Goal: Task Accomplishment & Management: Check status

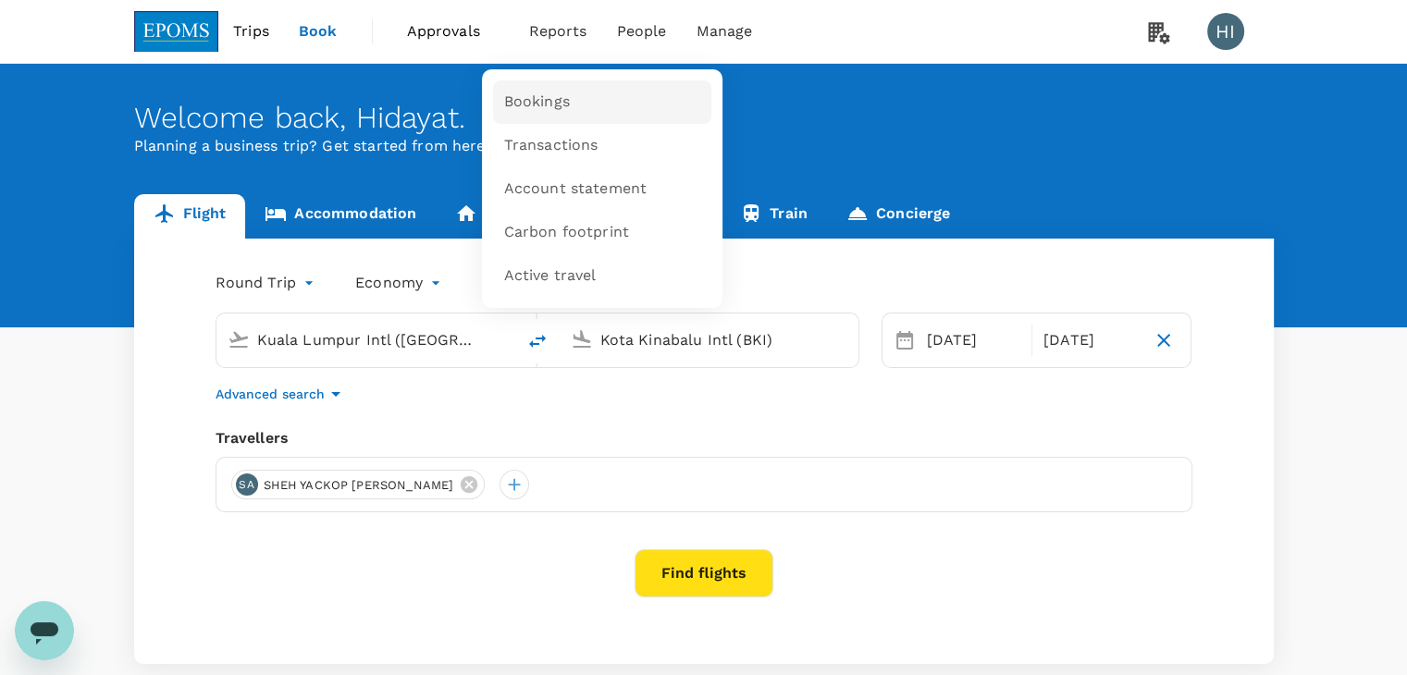
click at [549, 94] on span "Bookings" at bounding box center [537, 102] width 66 height 21
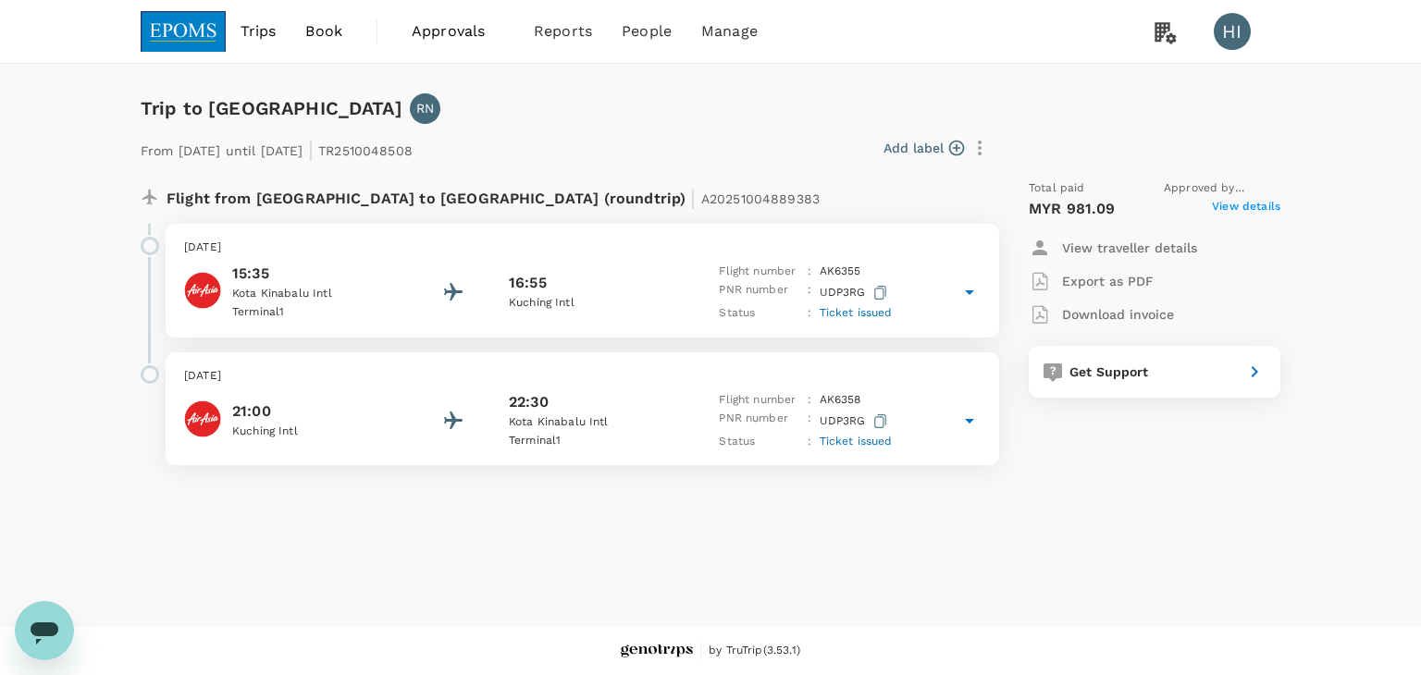
click at [1225, 208] on span "View details" at bounding box center [1246, 209] width 68 height 22
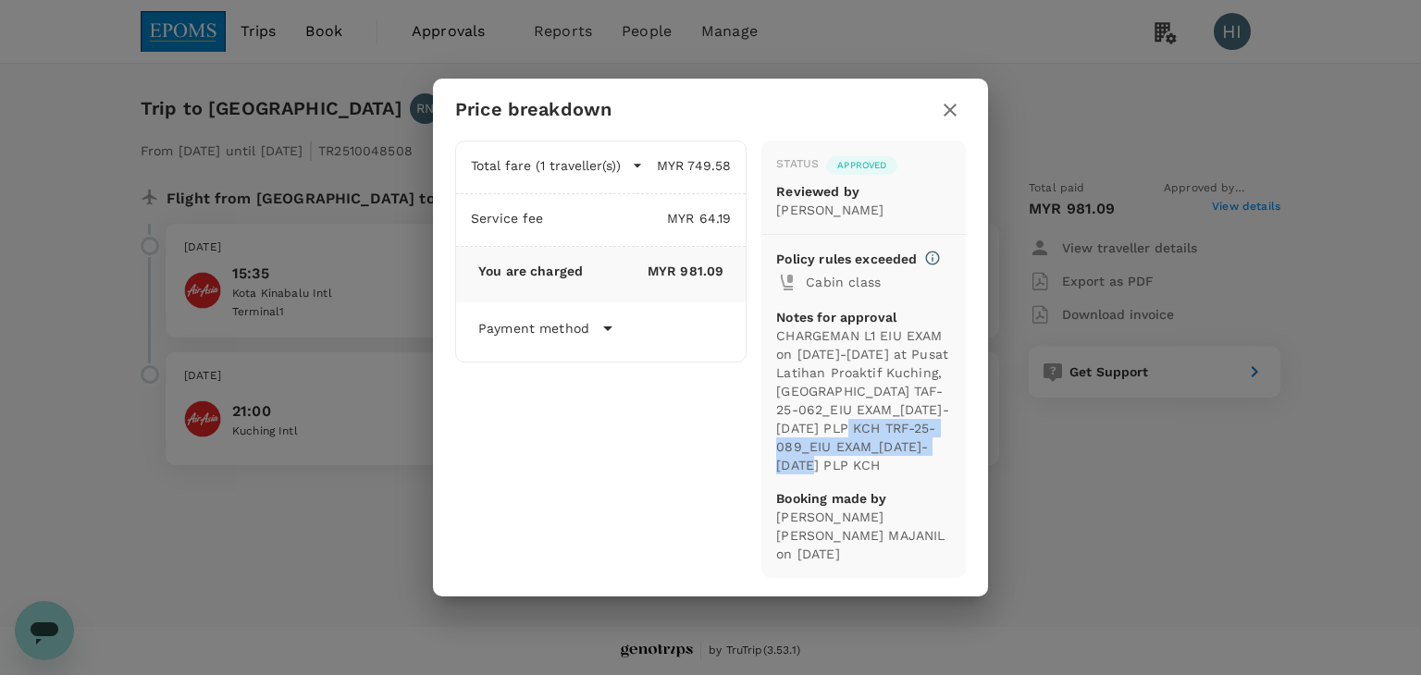
drag, startPoint x: 836, startPoint y: 445, endPoint x: 952, endPoint y: 465, distance: 117.4
click at [952, 465] on div "Status Approved Reviewed by JOHAR MOHD YUSOF Policy rules exceeded Cabin class …" at bounding box center [863, 360] width 204 height 439
copy p "TRF-25-089_EIU EXAM_14-15 OCT PLP KCH"
click at [951, 121] on icon "button" at bounding box center [950, 110] width 22 height 22
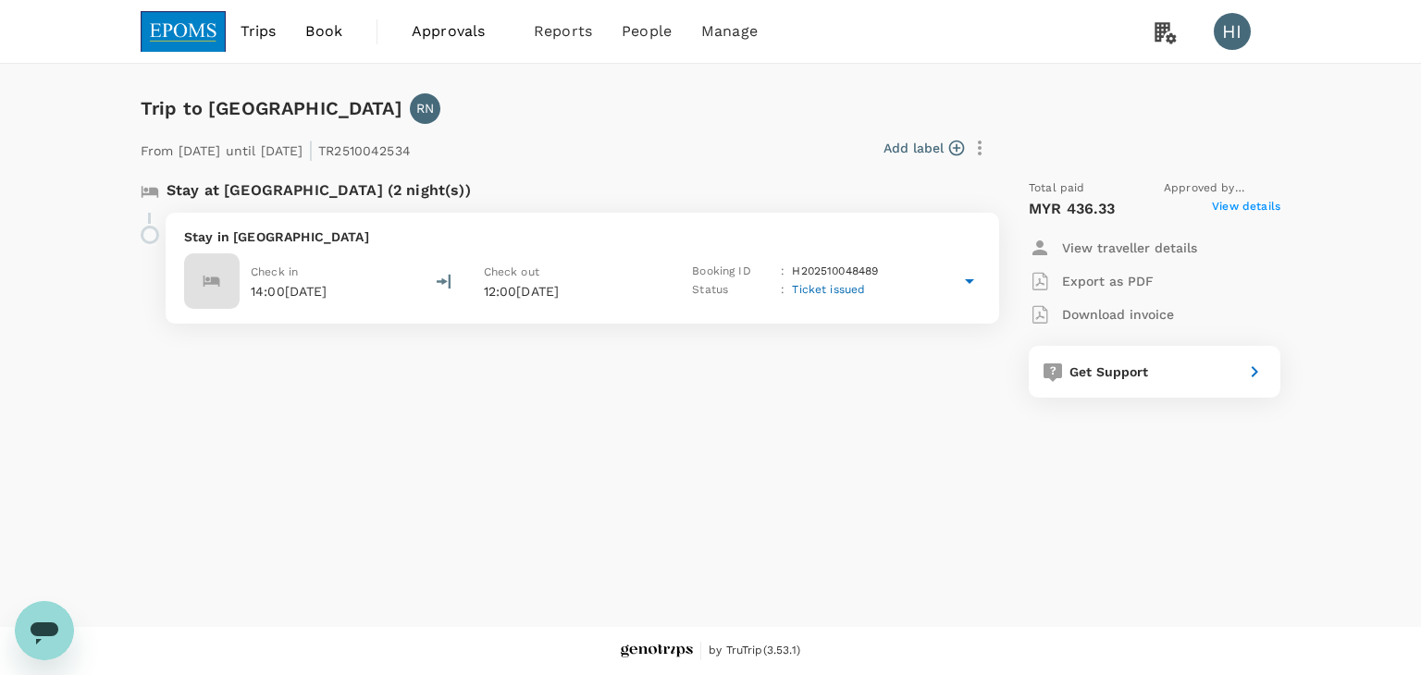
click at [1243, 211] on span "View details" at bounding box center [1246, 209] width 68 height 22
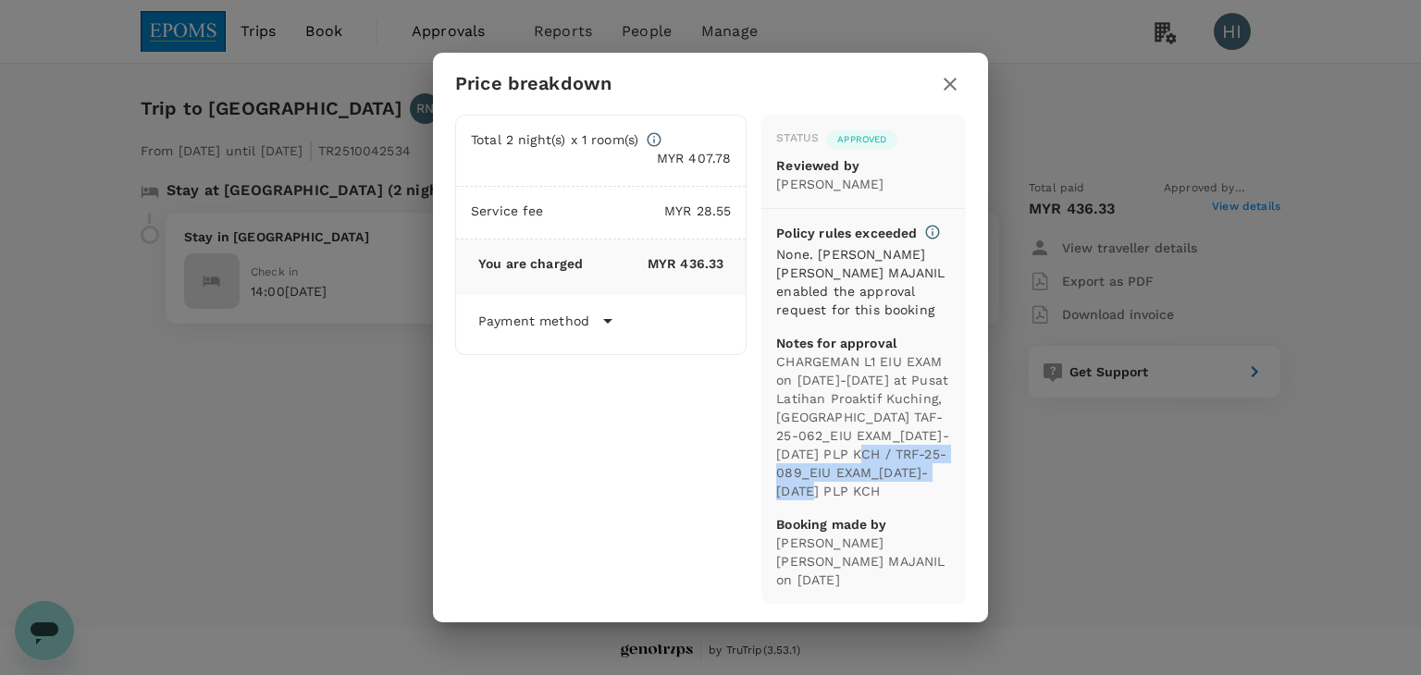
drag, startPoint x: 845, startPoint y: 464, endPoint x: 862, endPoint y: 499, distance: 38.5
click at [862, 499] on p "CHARGEMAN L1 EIU EXAM on 14th-15th October 2025 at Pusat Latihan Proaktif Kuchi…" at bounding box center [863, 427] width 175 height 148
copy p "TRF-25-089_EIU EXAM_14-15 OCT PLP KCH"
click at [948, 90] on icon "button" at bounding box center [950, 84] width 22 height 22
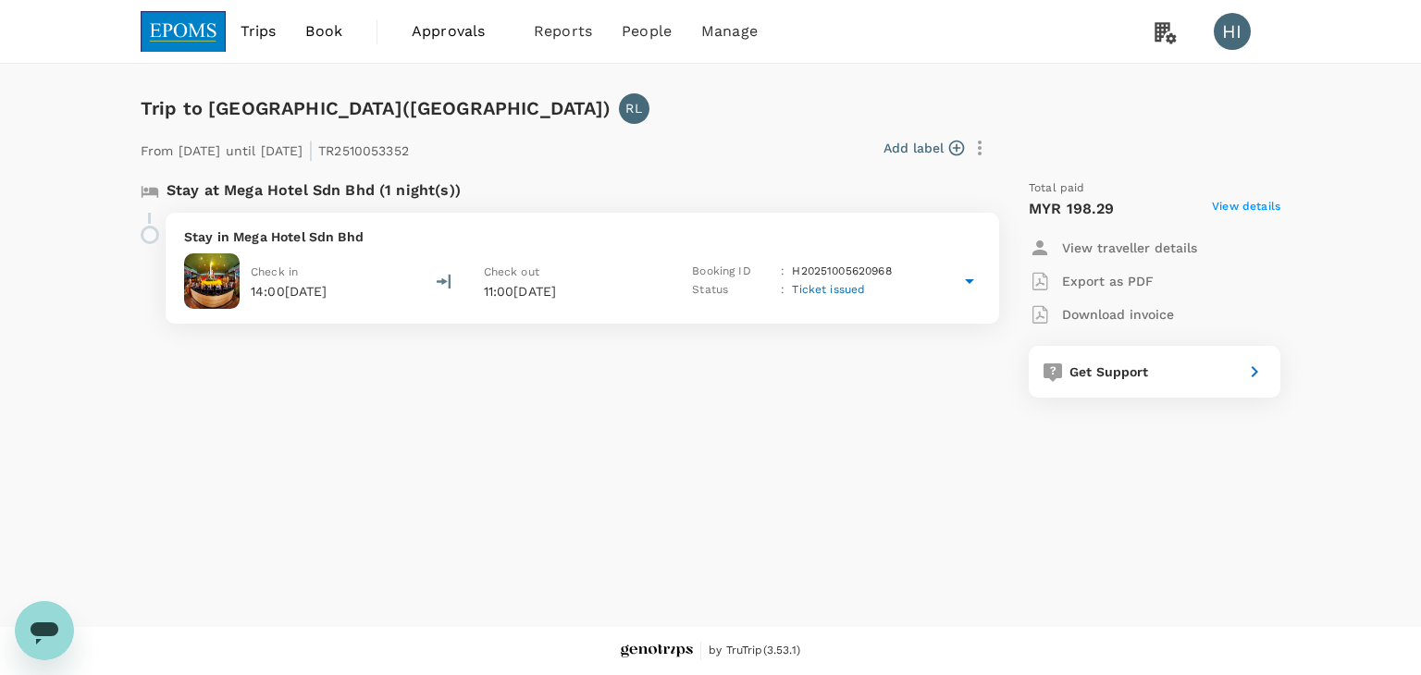
click at [1240, 201] on span "View details" at bounding box center [1246, 209] width 68 height 22
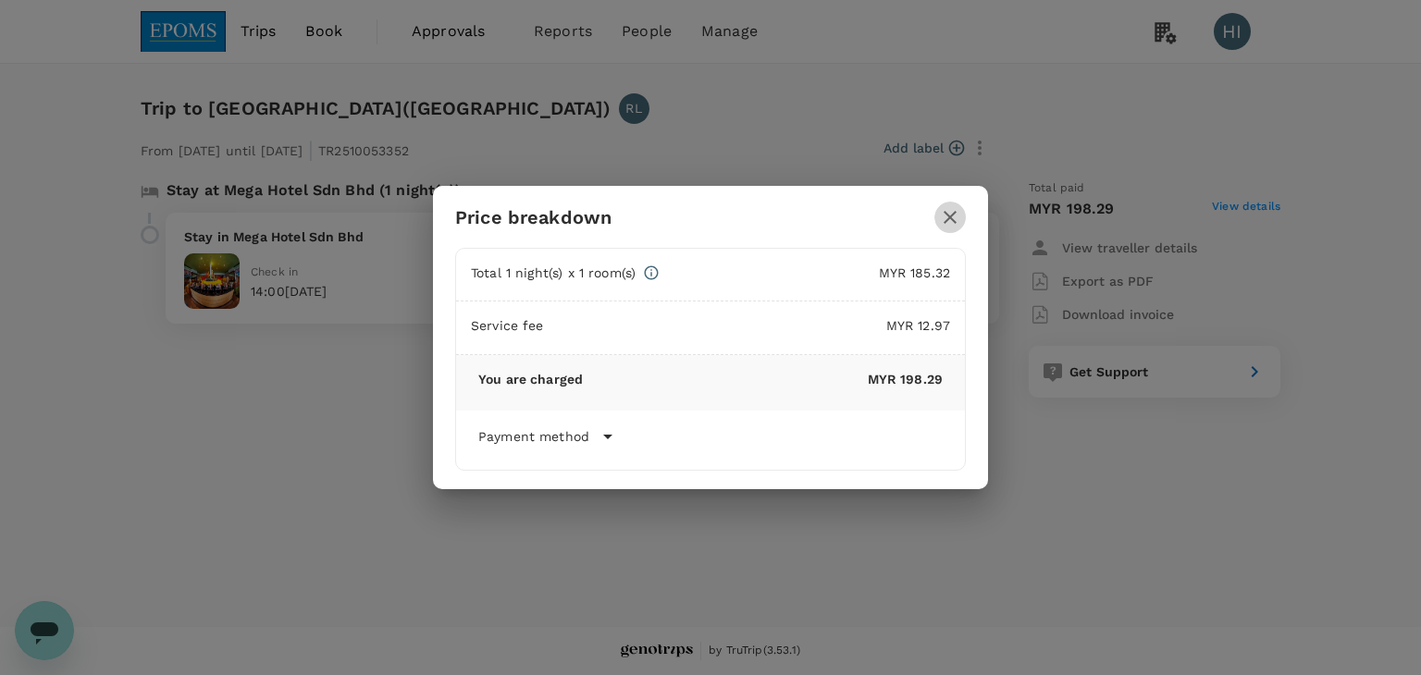
click at [955, 216] on icon "button" at bounding box center [950, 217] width 22 height 22
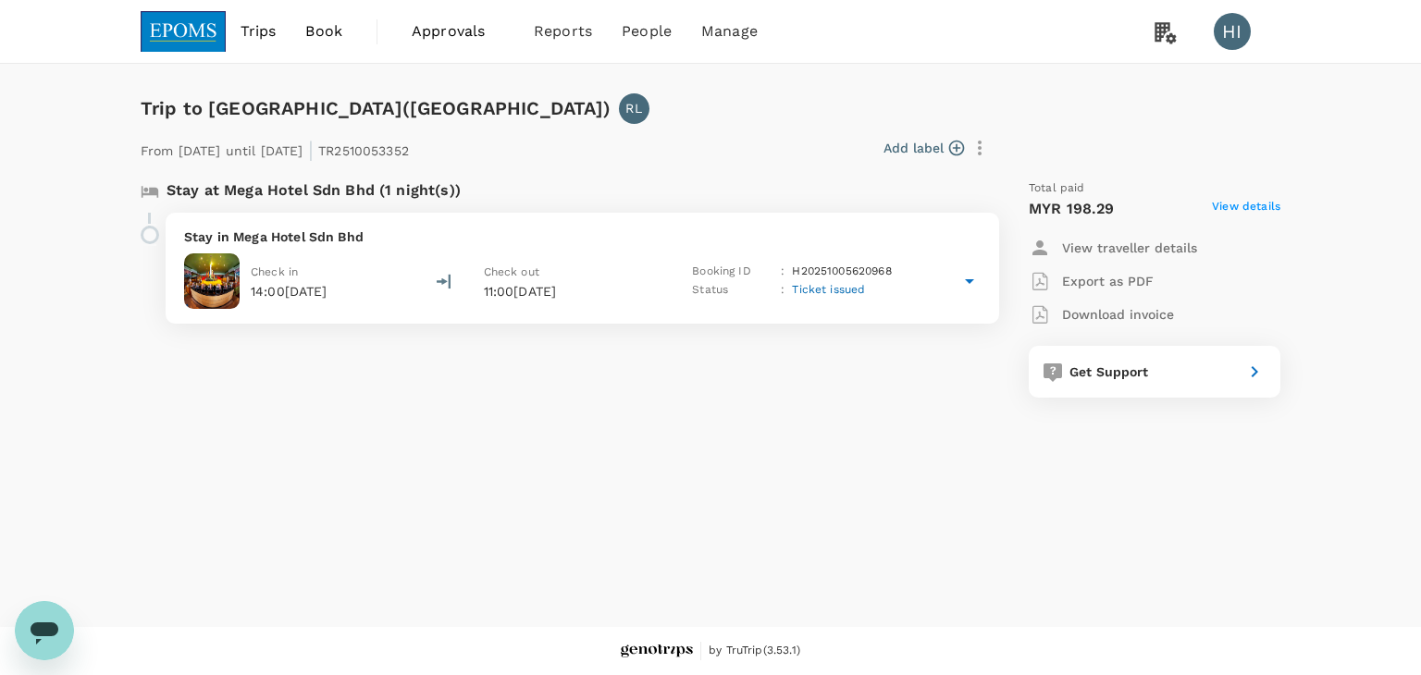
click at [439, 32] on span "Approvals" at bounding box center [458, 31] width 93 height 22
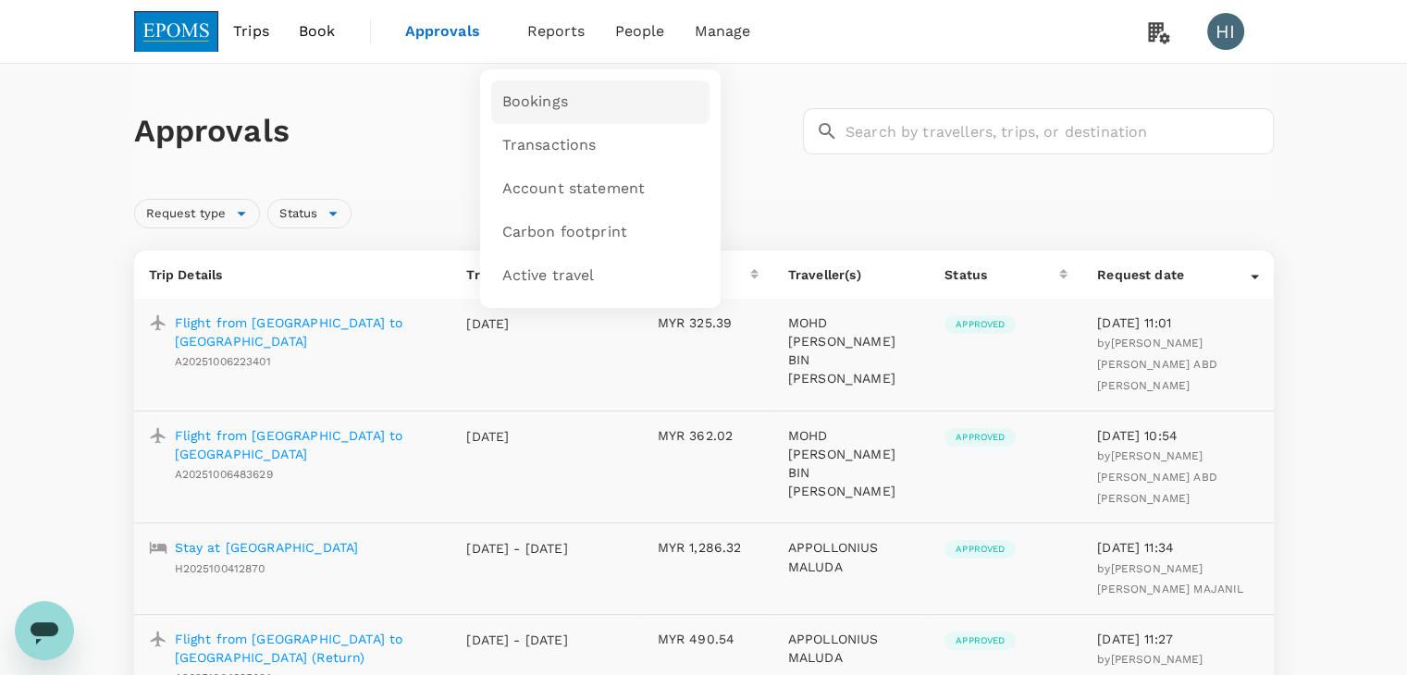
click at [546, 112] on span "Bookings" at bounding box center [535, 102] width 66 height 21
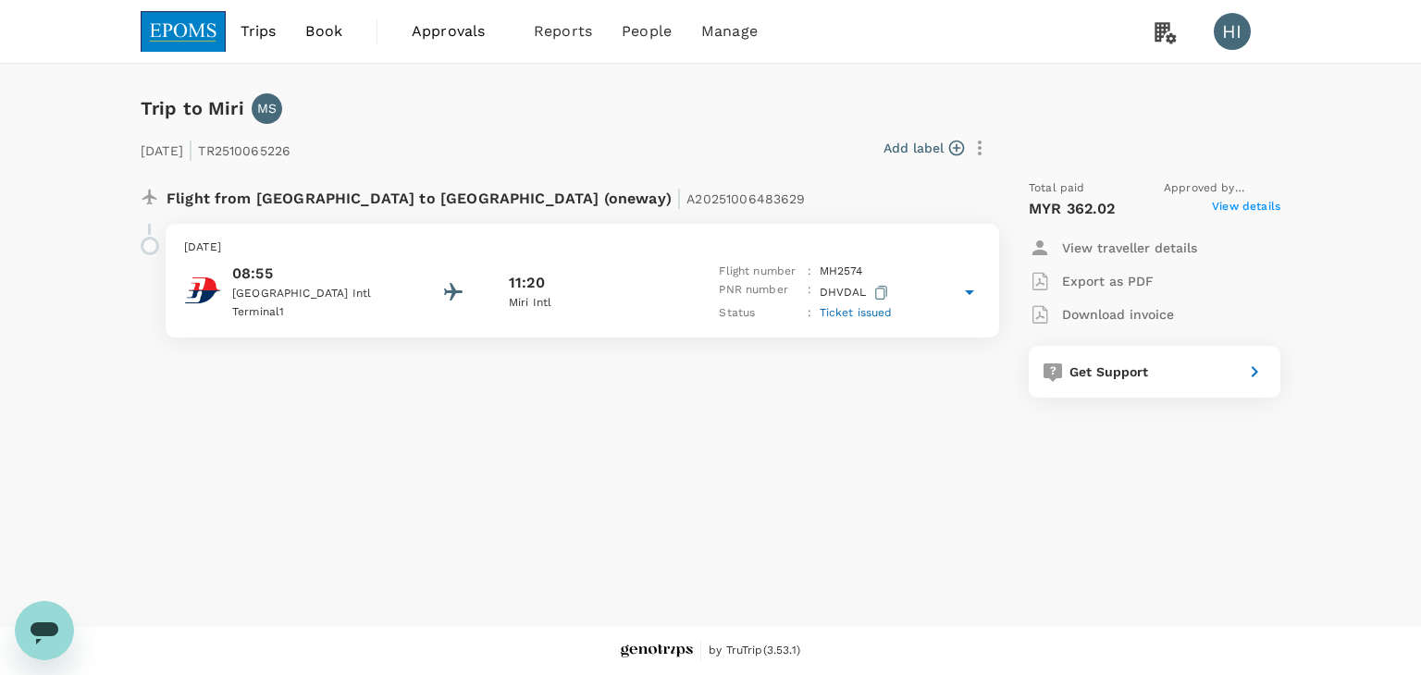
click at [1258, 204] on span "View details" at bounding box center [1246, 209] width 68 height 22
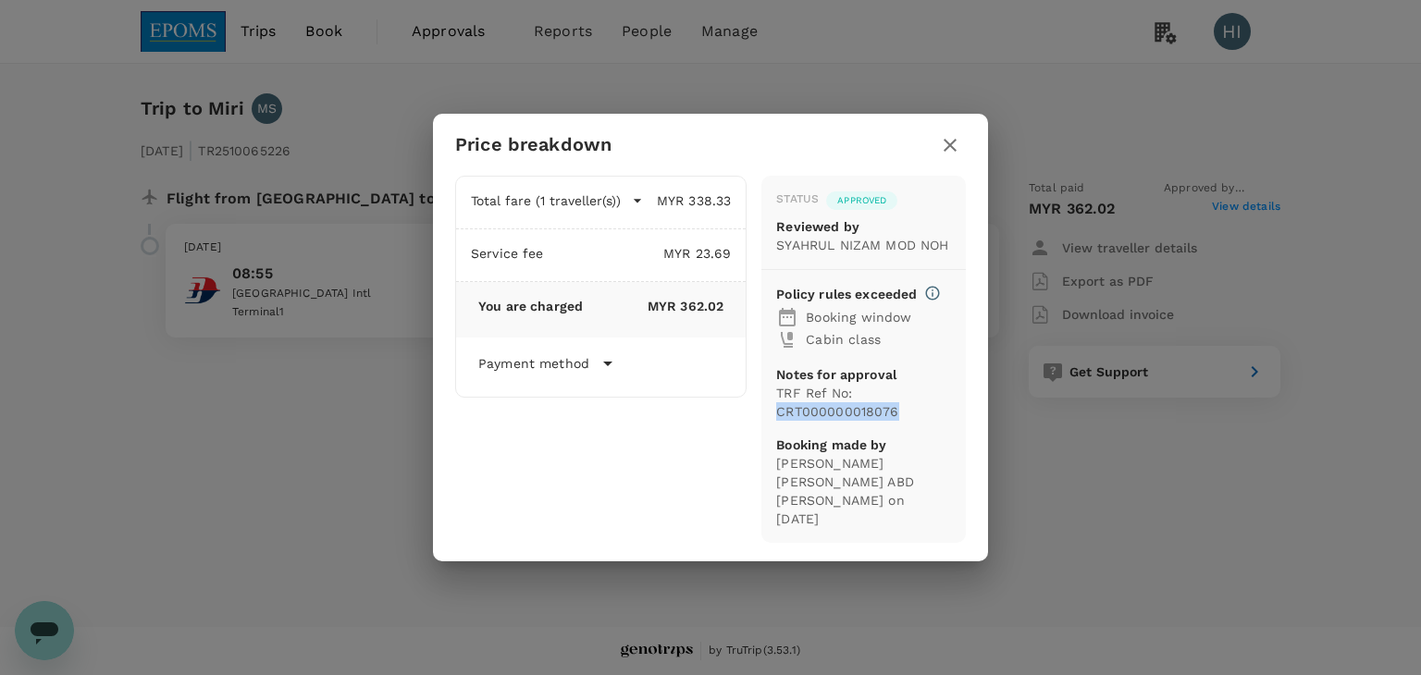
drag, startPoint x: 779, startPoint y: 419, endPoint x: 899, endPoint y: 423, distance: 120.3
click at [899, 421] on p "TRF Ref No: CRT000000018076" at bounding box center [863, 402] width 175 height 37
copy p "CRT000000018076"
click at [367, 507] on div "Price breakdown Total fare (1 traveller(s)) MYR 338.33 Air fare MYR 338.33 Bagg…" at bounding box center [710, 337] width 1421 height 675
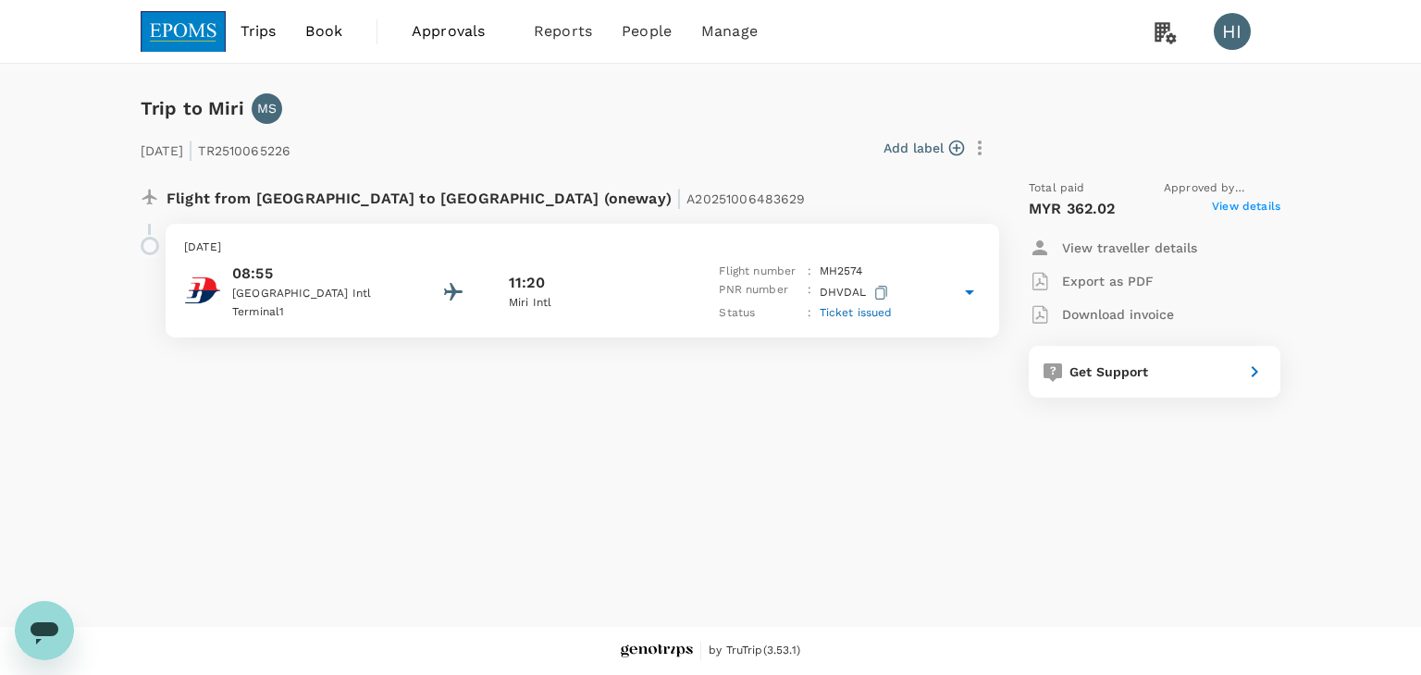
click at [970, 292] on icon at bounding box center [969, 293] width 9 height 5
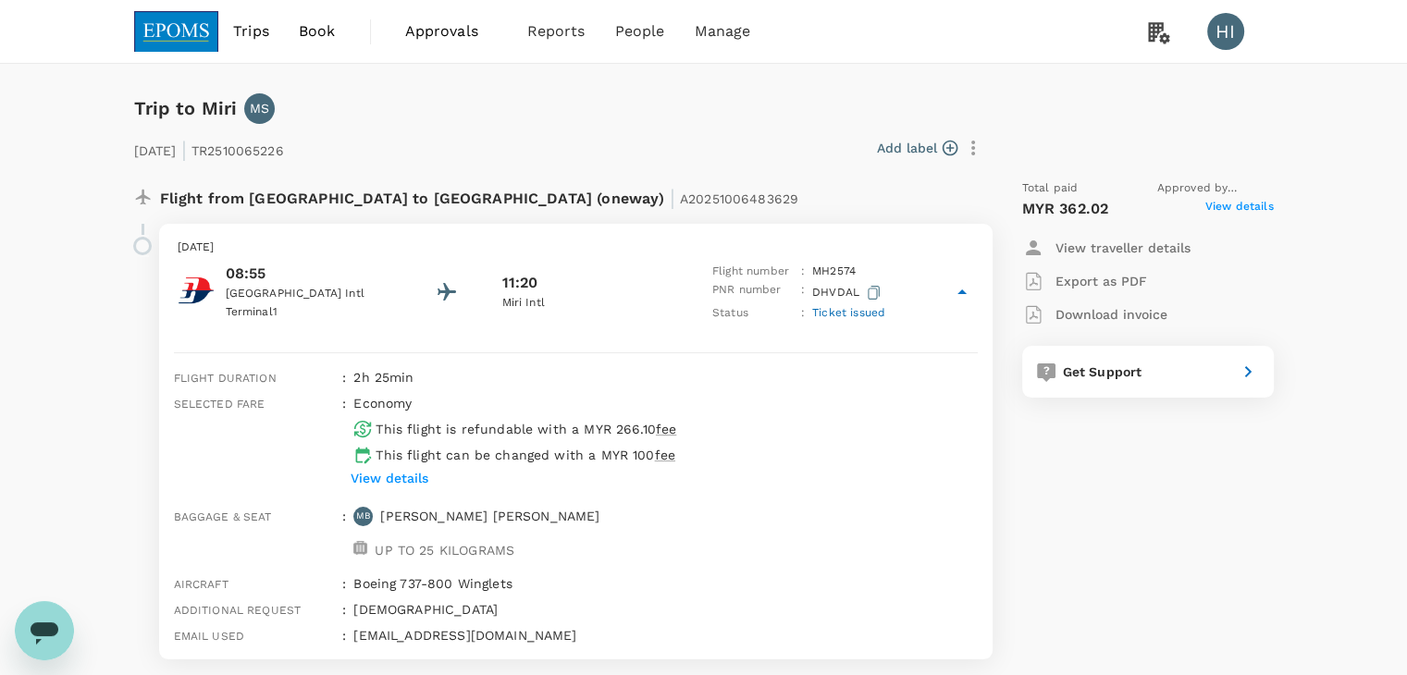
click at [970, 292] on icon at bounding box center [962, 292] width 22 height 22
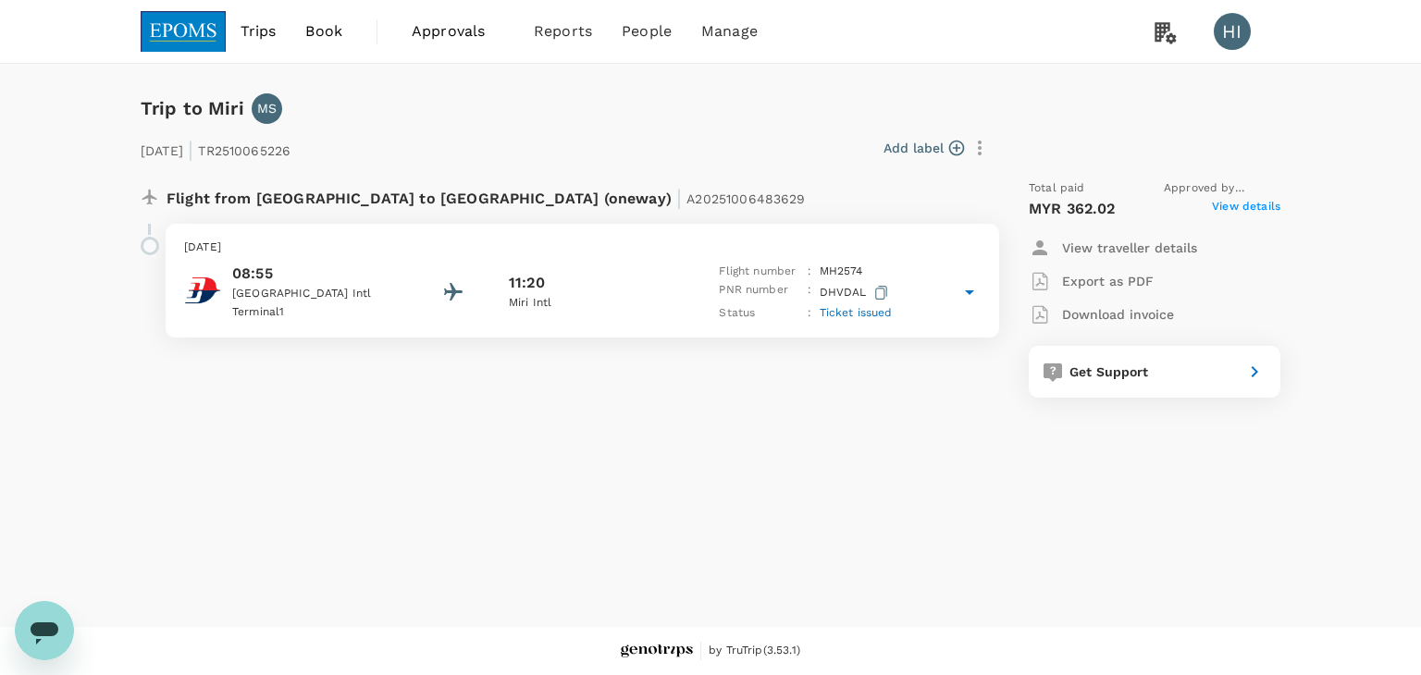
click at [456, 38] on span "Approvals" at bounding box center [458, 31] width 93 height 22
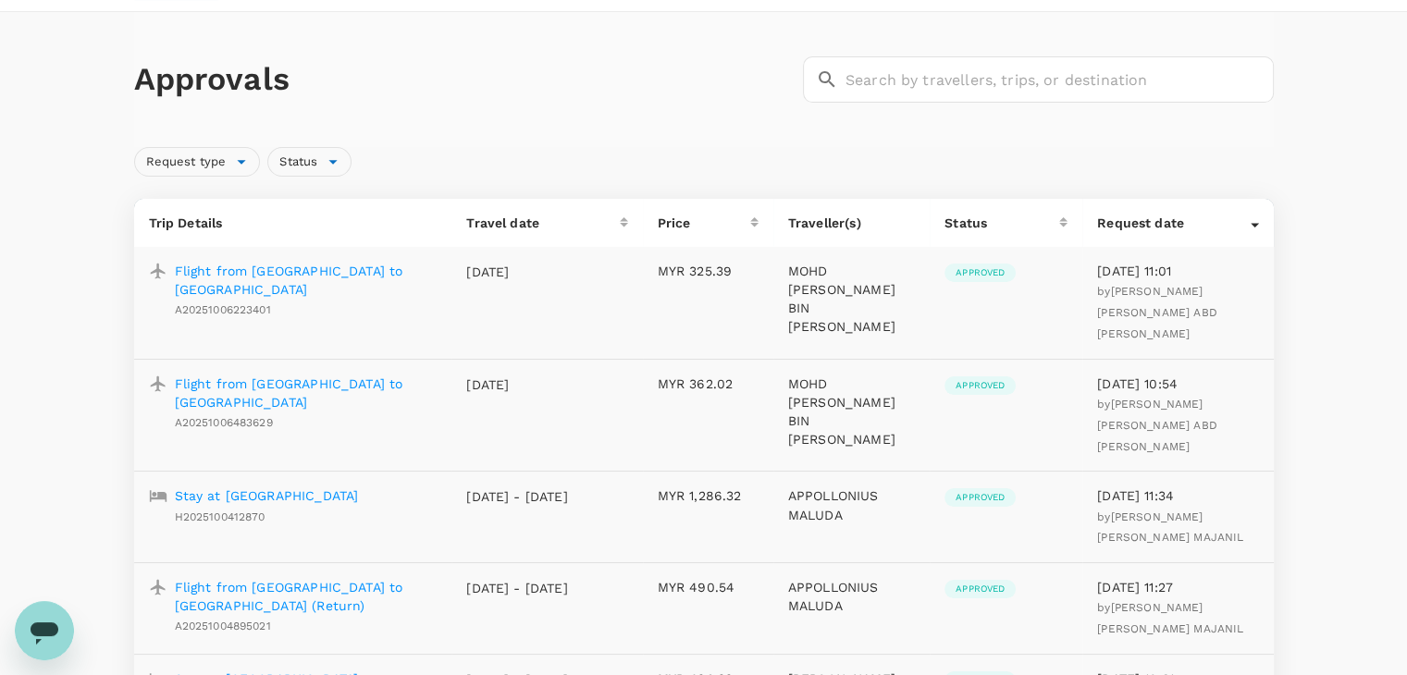
scroll to position [93, 0]
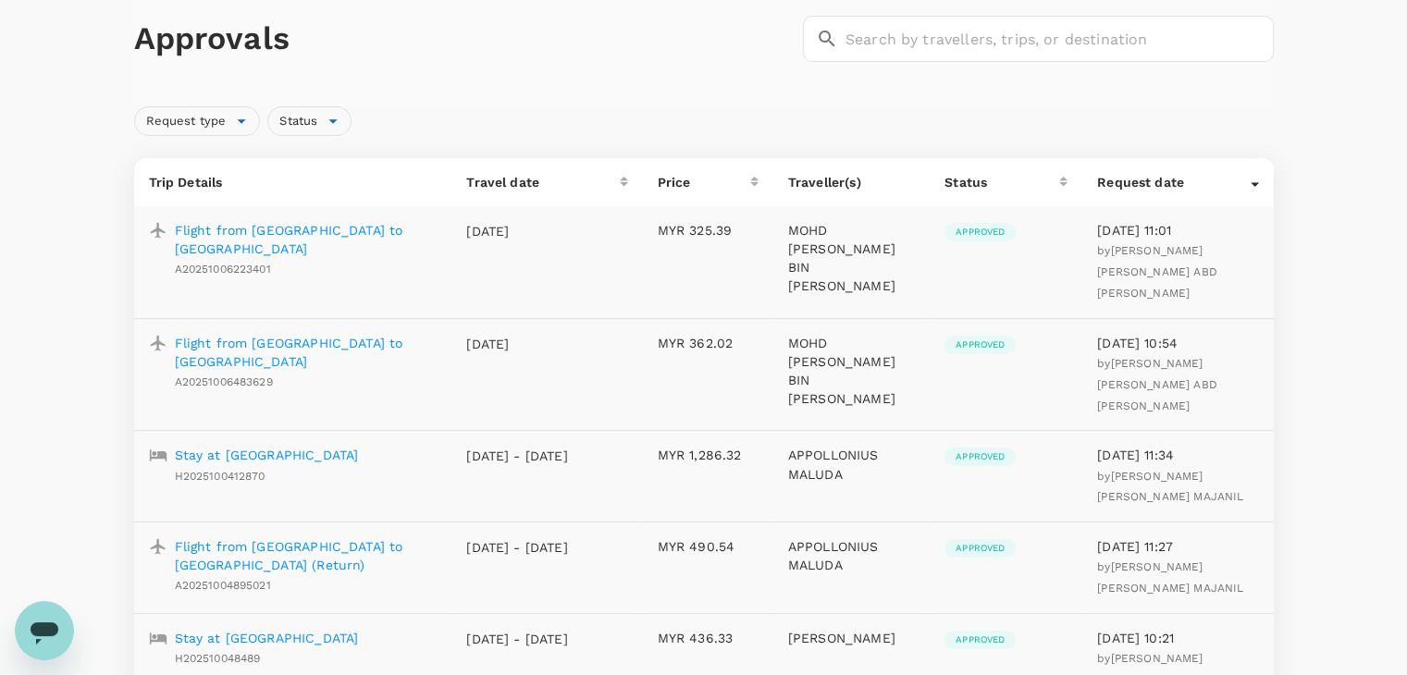
click at [289, 334] on p "Flight from Kuala Lumpur to Miri" at bounding box center [306, 352] width 263 height 37
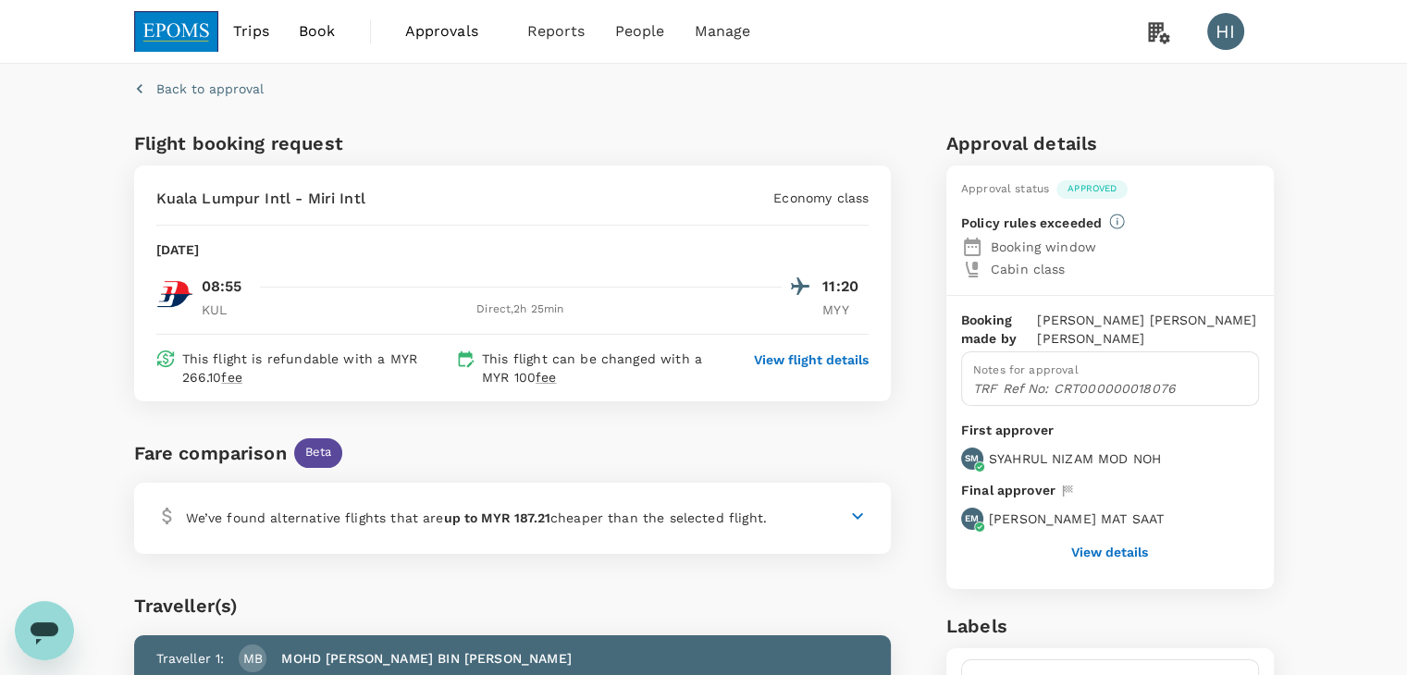
click at [179, 92] on p "Back to approval" at bounding box center [209, 89] width 107 height 19
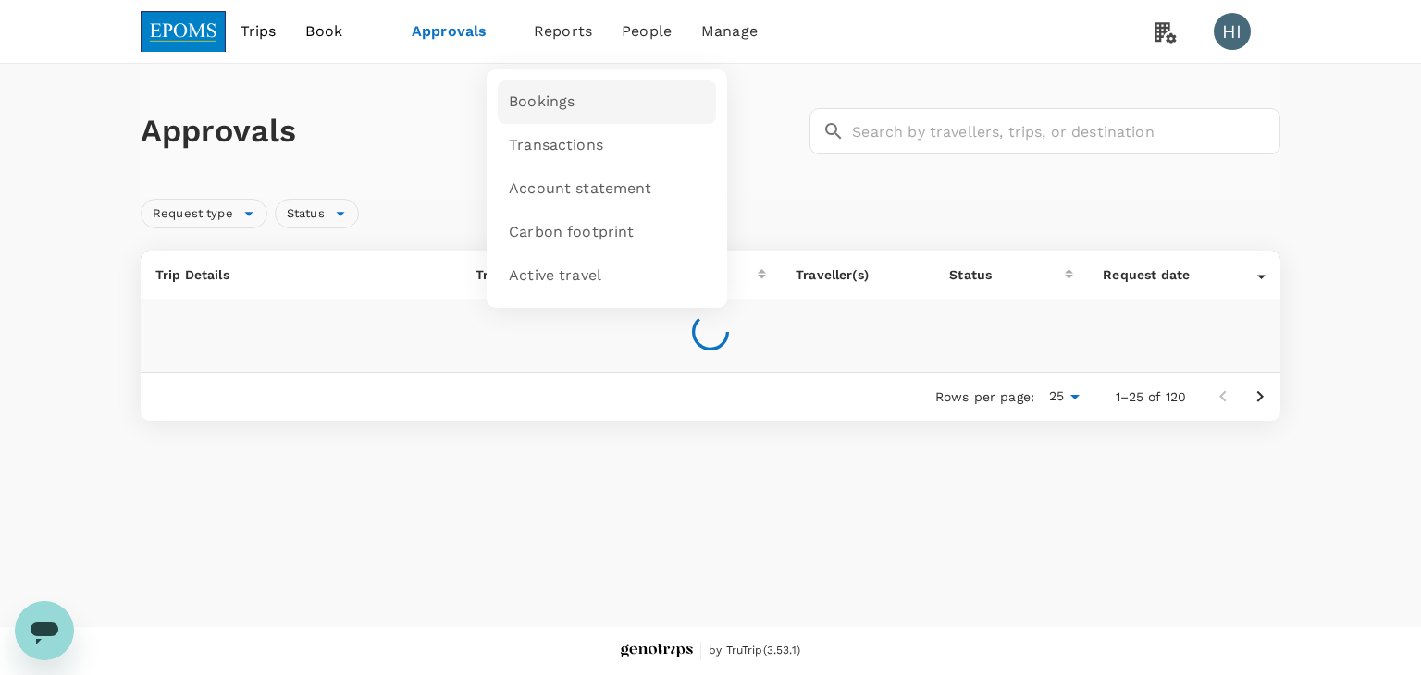
click at [554, 108] on span "Bookings" at bounding box center [542, 102] width 66 height 21
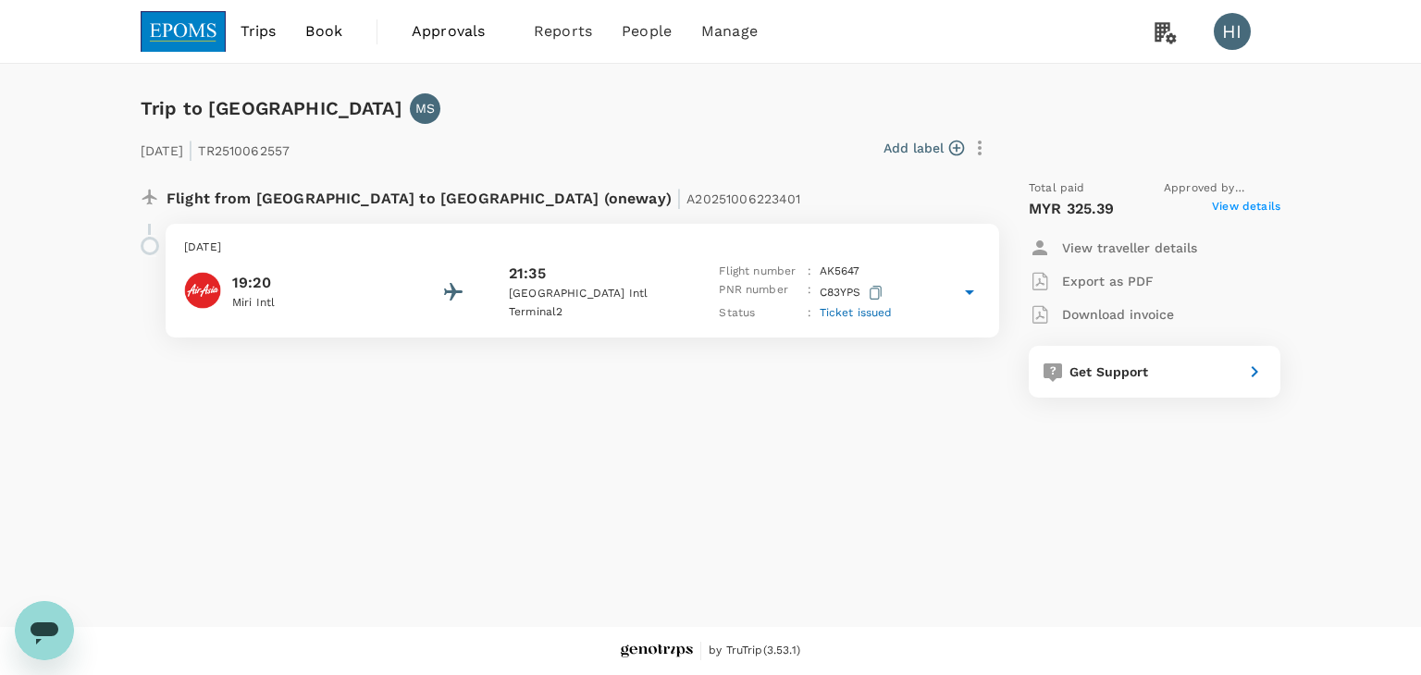
click at [1225, 206] on span "View details" at bounding box center [1246, 209] width 68 height 22
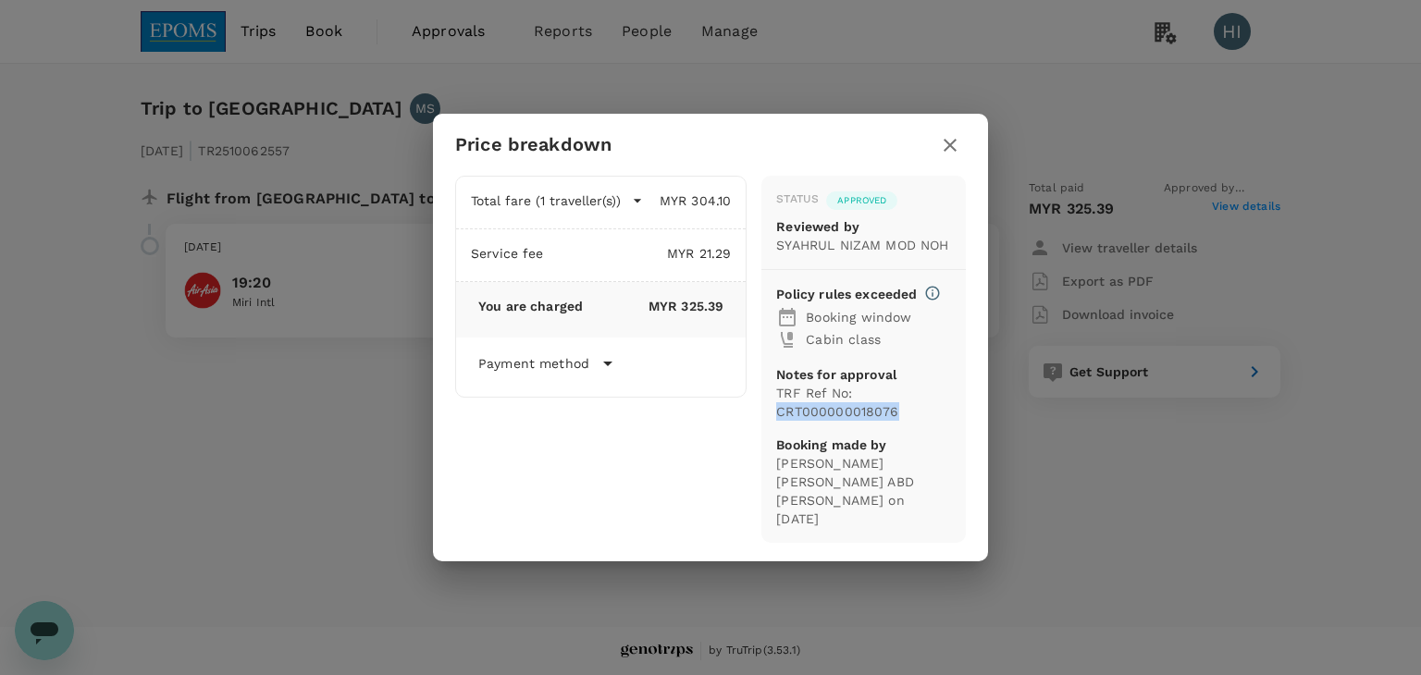
drag, startPoint x: 892, startPoint y: 419, endPoint x: 774, endPoint y: 416, distance: 117.5
click at [774, 416] on div "Status Approved Reviewed by SYAHRUL NIZAM MOD NOH Policy rules exceeded Booking…" at bounding box center [863, 360] width 204 height 368
copy p "CRT000000018076"
click at [947, 155] on icon "button" at bounding box center [950, 145] width 22 height 22
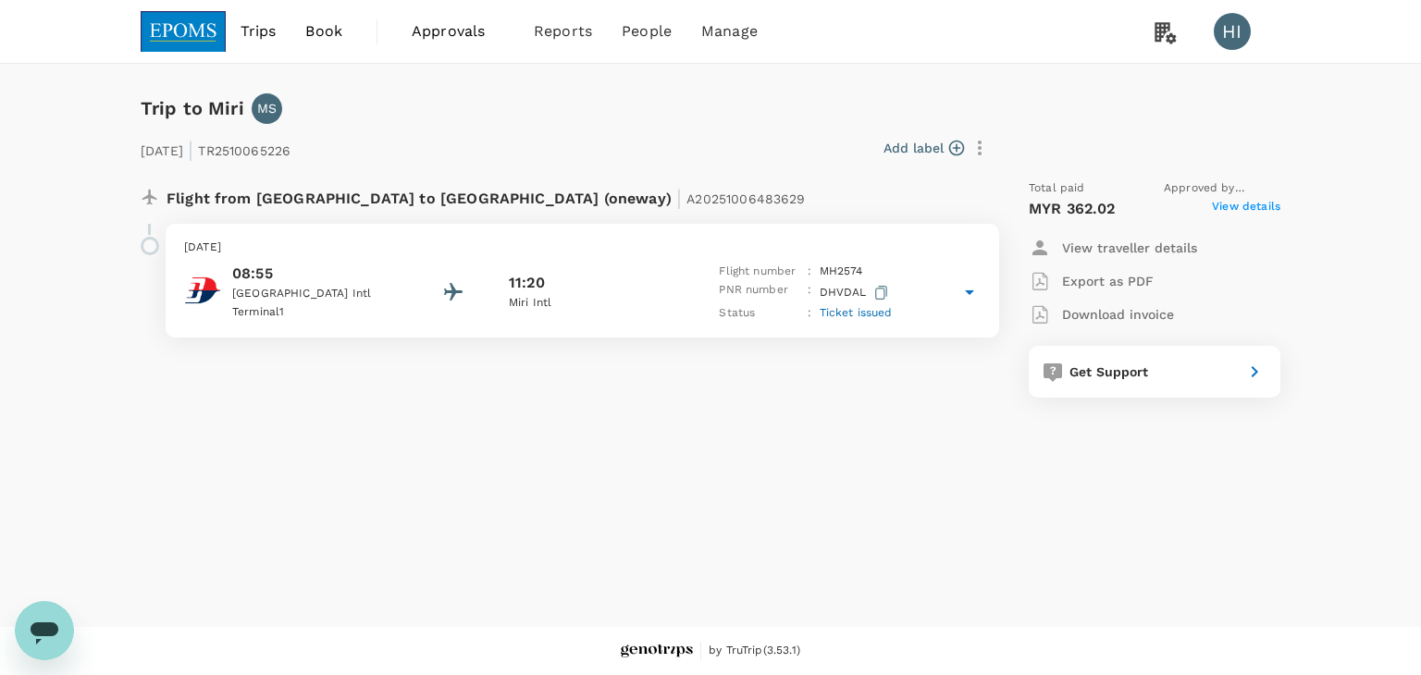
click at [963, 290] on icon at bounding box center [970, 292] width 22 height 22
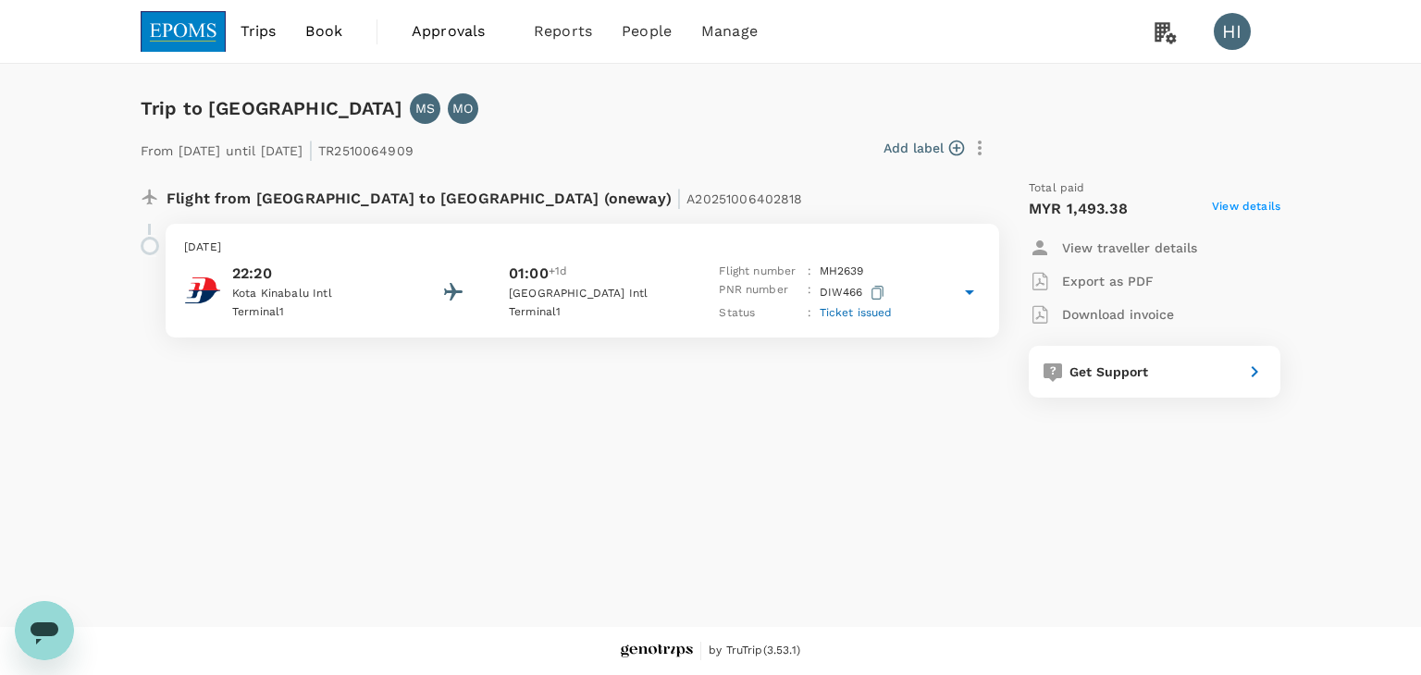
click at [1234, 204] on span "View details" at bounding box center [1246, 209] width 68 height 22
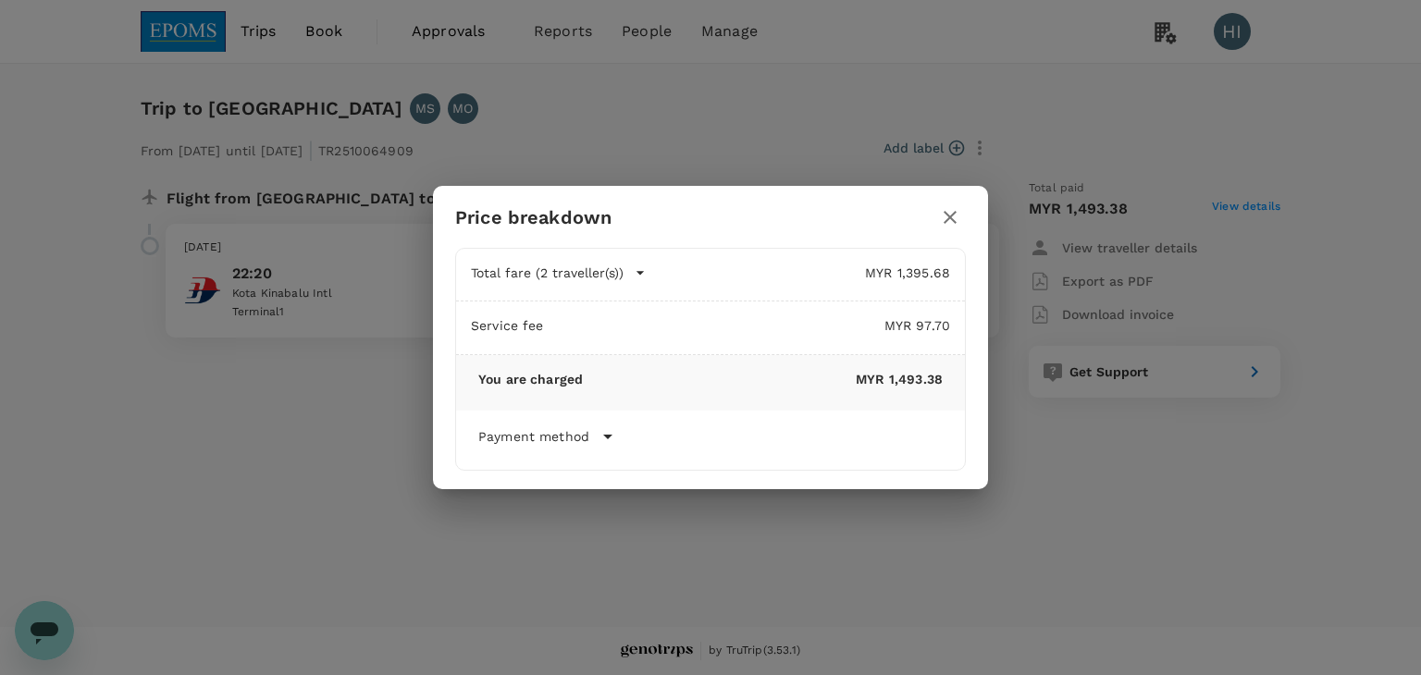
click at [956, 221] on icon "button" at bounding box center [950, 217] width 22 height 22
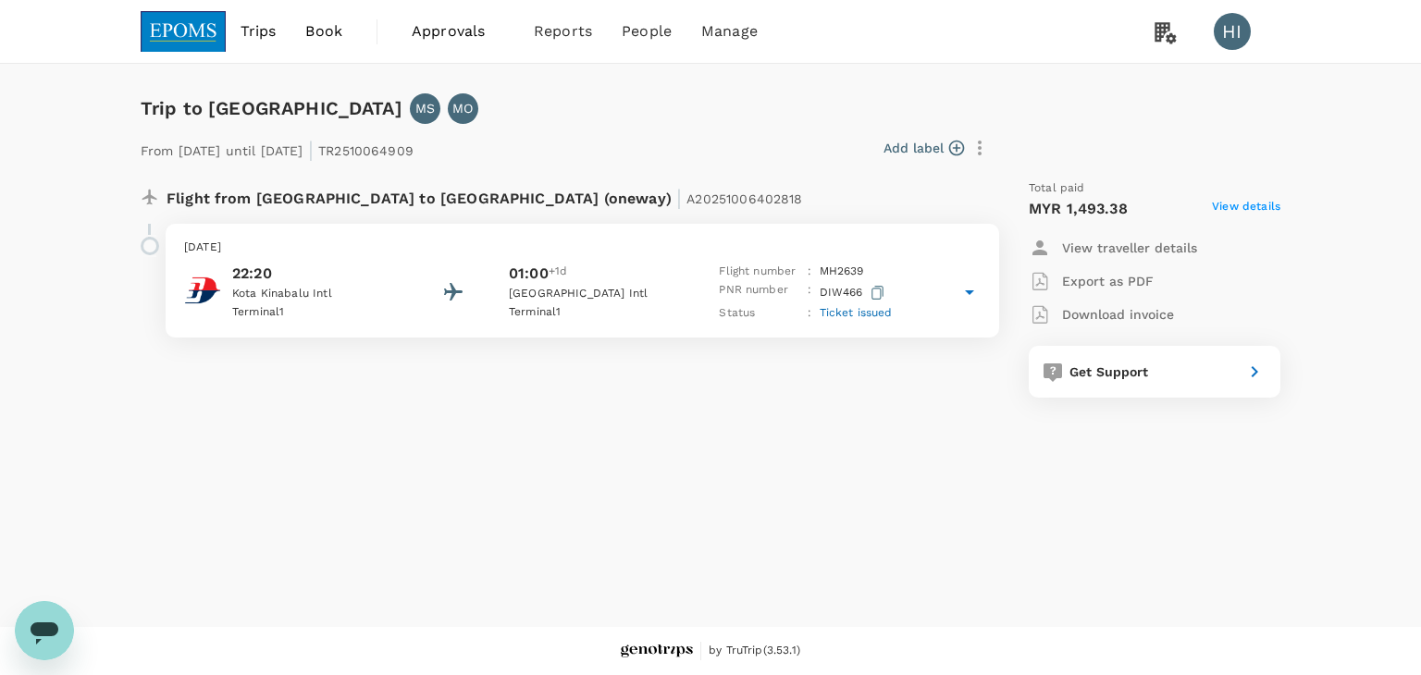
click at [315, 45] on link "Book" at bounding box center [324, 31] width 67 height 63
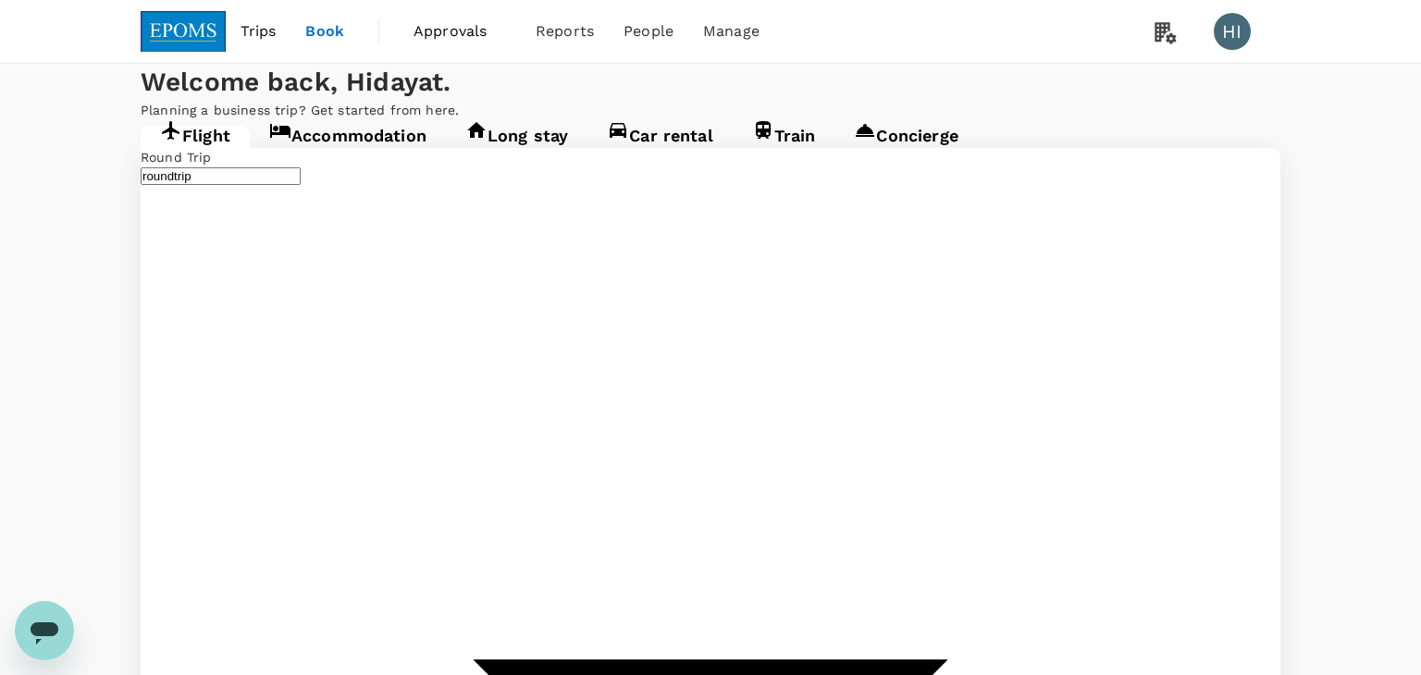
type input "Kuala Lumpur Intl ([GEOGRAPHIC_DATA])"
type input "Kota Kinabalu Intl (BKI)"
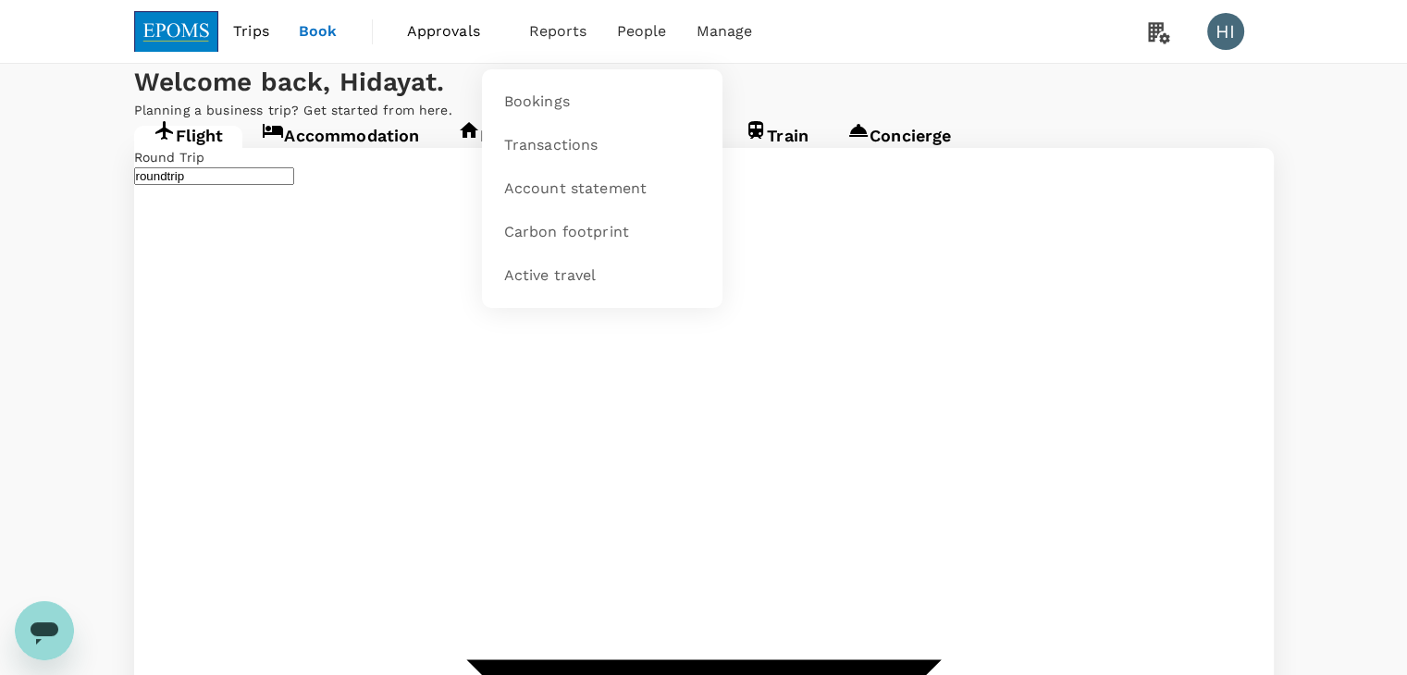
type input "Kuala Lumpur Intl ([GEOGRAPHIC_DATA])"
type input "Kota Kinabalu Intl (BKI)"
type input "Kuala Lumpur Intl ([GEOGRAPHIC_DATA])"
type input "Kota Kinabalu Intl (BKI)"
click at [511, 93] on span "Bookings" at bounding box center [537, 102] width 66 height 21
